Goal: Task Accomplishment & Management: Complete application form

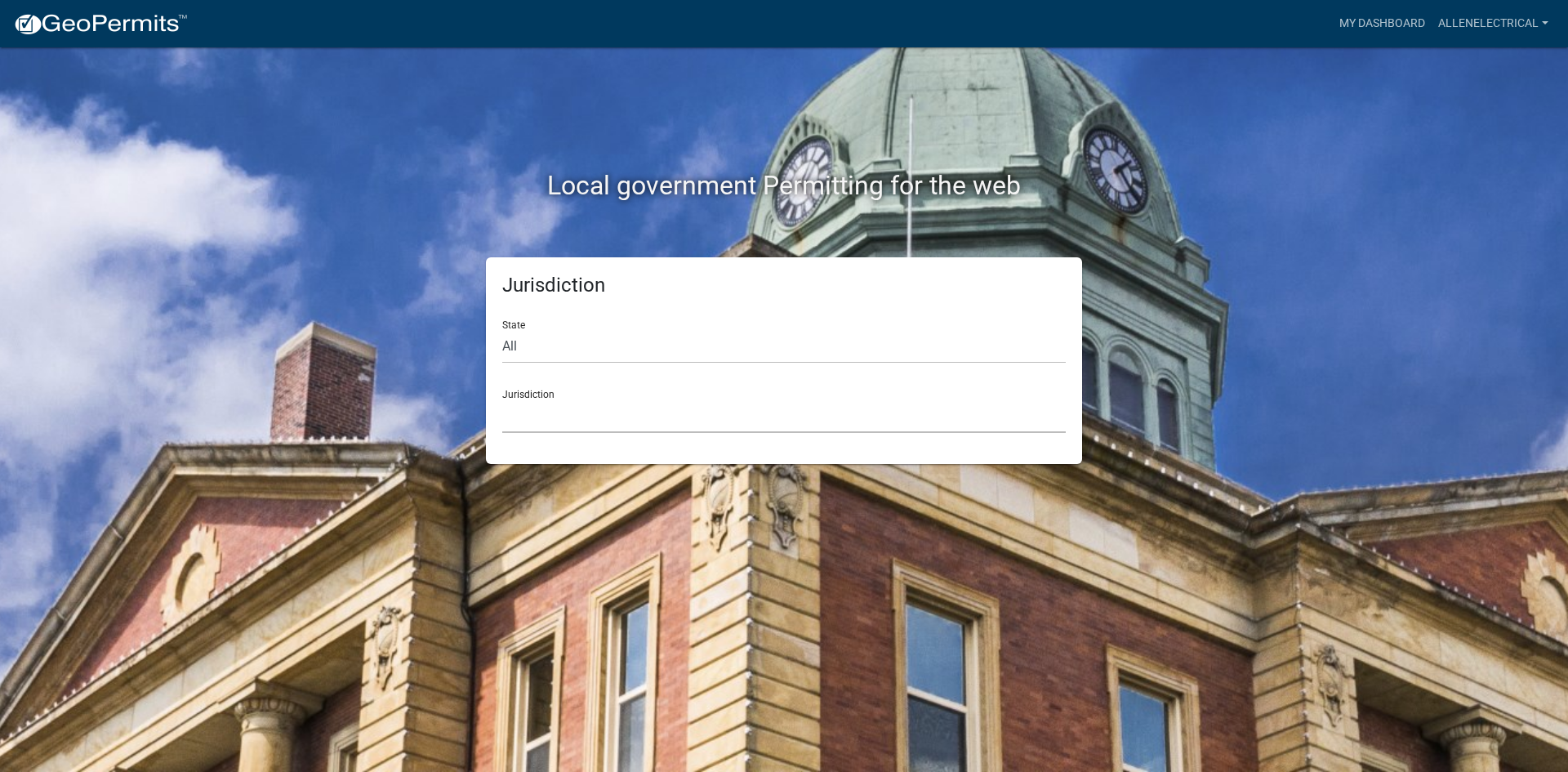
click at [616, 412] on select "[GEOGRAPHIC_DATA], [US_STATE] [GEOGRAPHIC_DATA], [US_STATE][PERSON_NAME][GEOGRA…" at bounding box center [784, 416] width 564 height 34
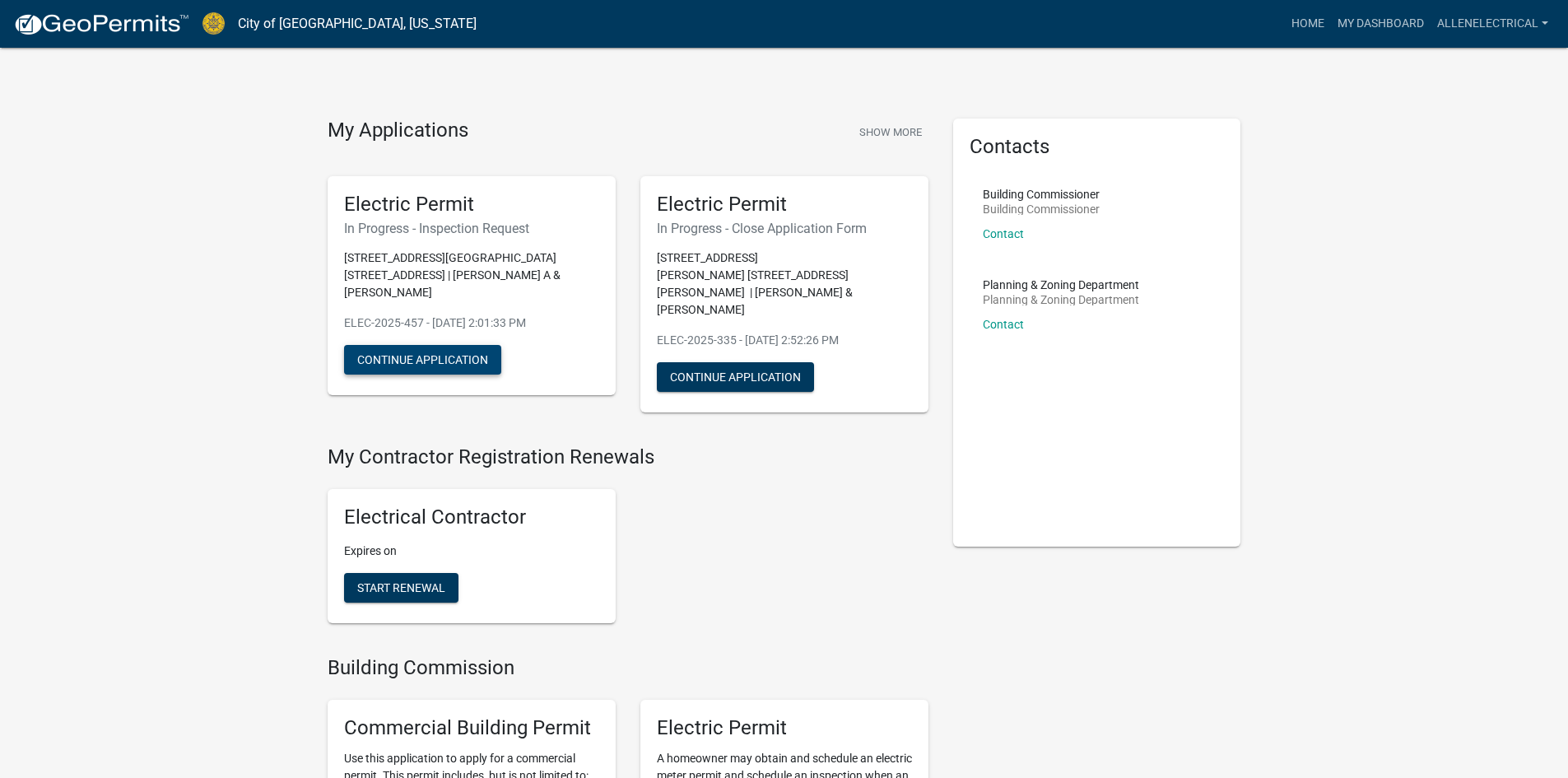
click at [446, 345] on button "Continue Application" at bounding box center [422, 360] width 157 height 30
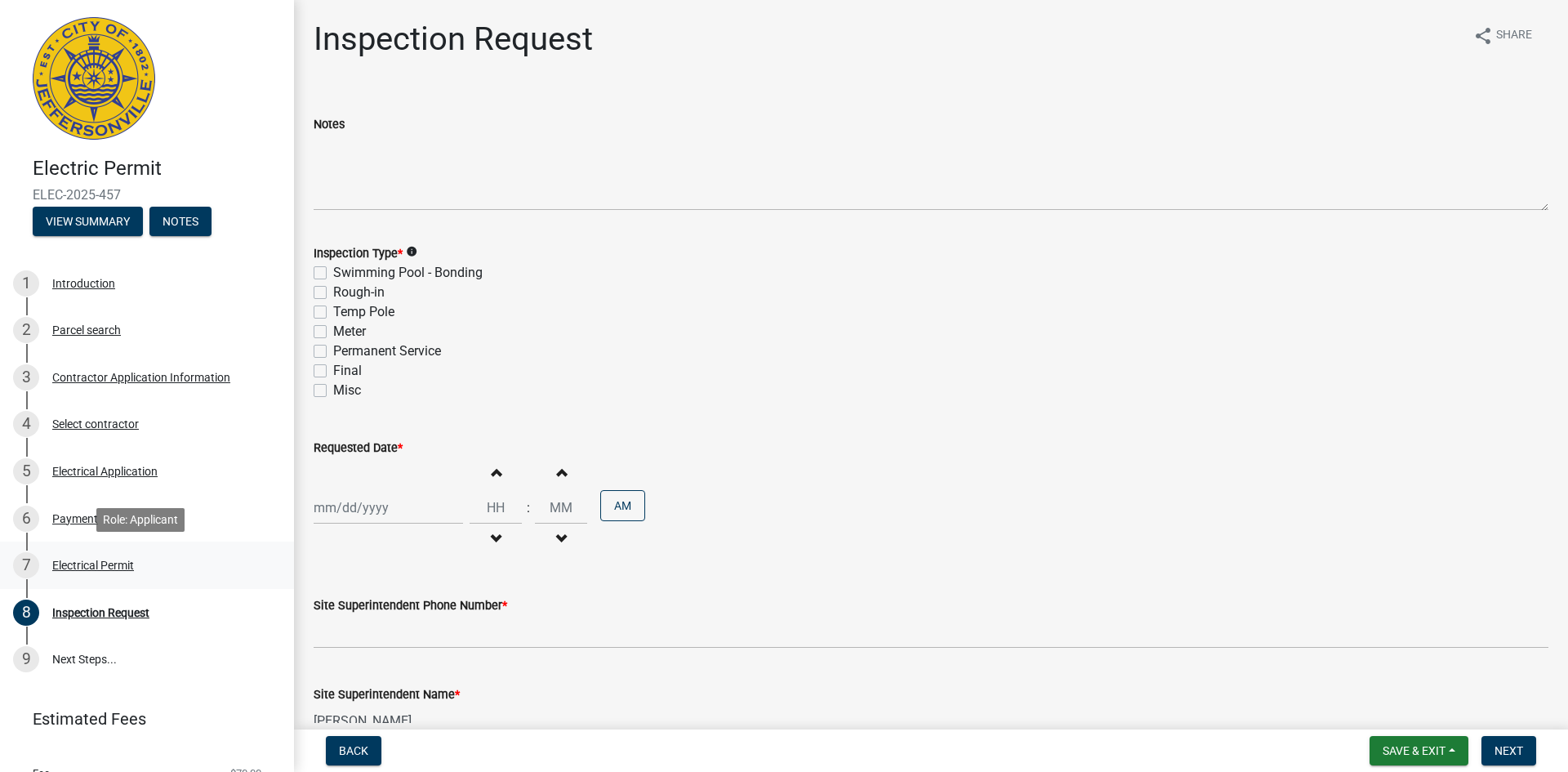
click at [79, 567] on div "Electrical Permit" at bounding box center [93, 565] width 82 height 12
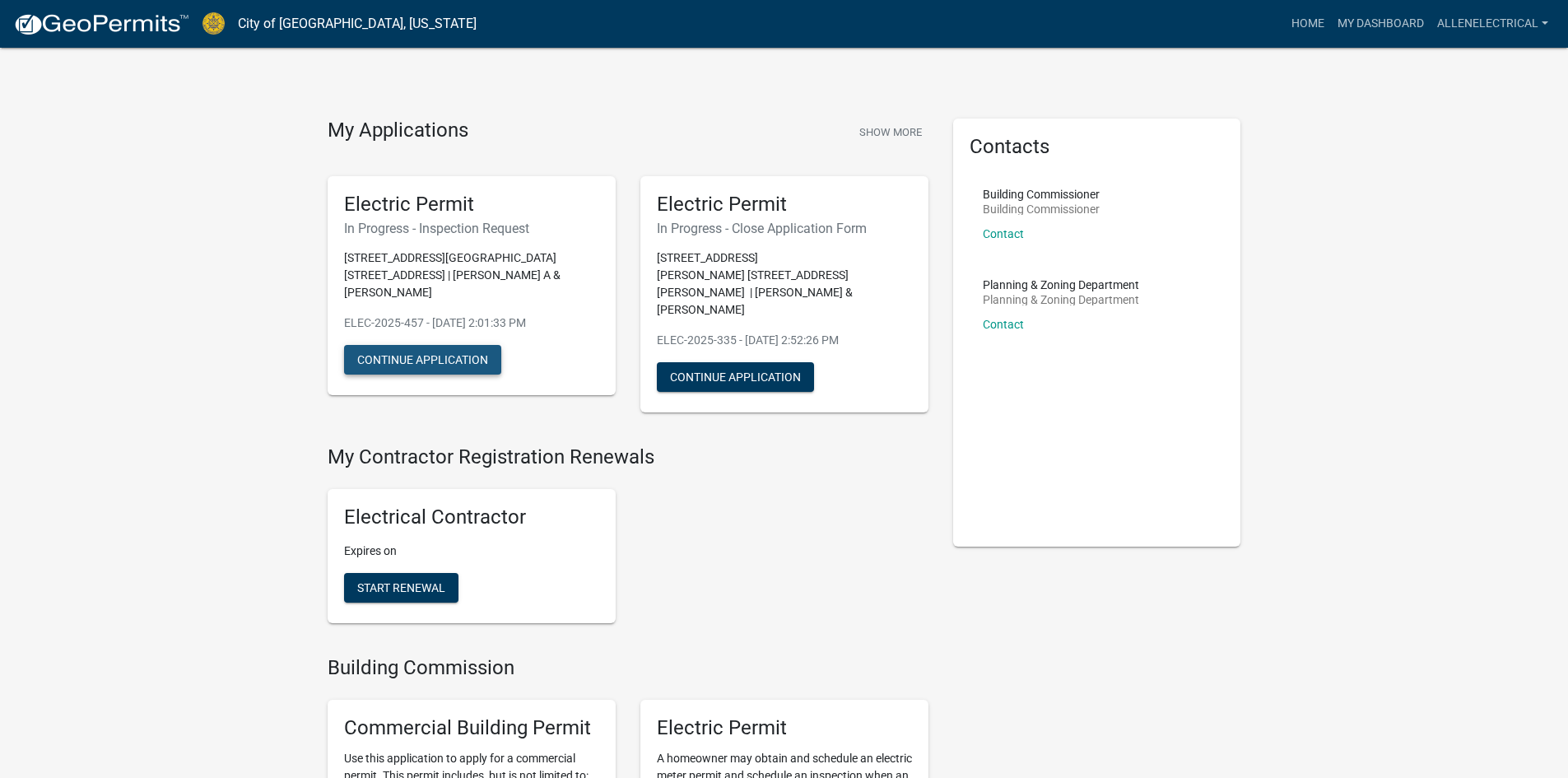
click at [449, 348] on button "Continue Application" at bounding box center [422, 360] width 157 height 30
